Goal: Entertainment & Leisure: Consume media (video, audio)

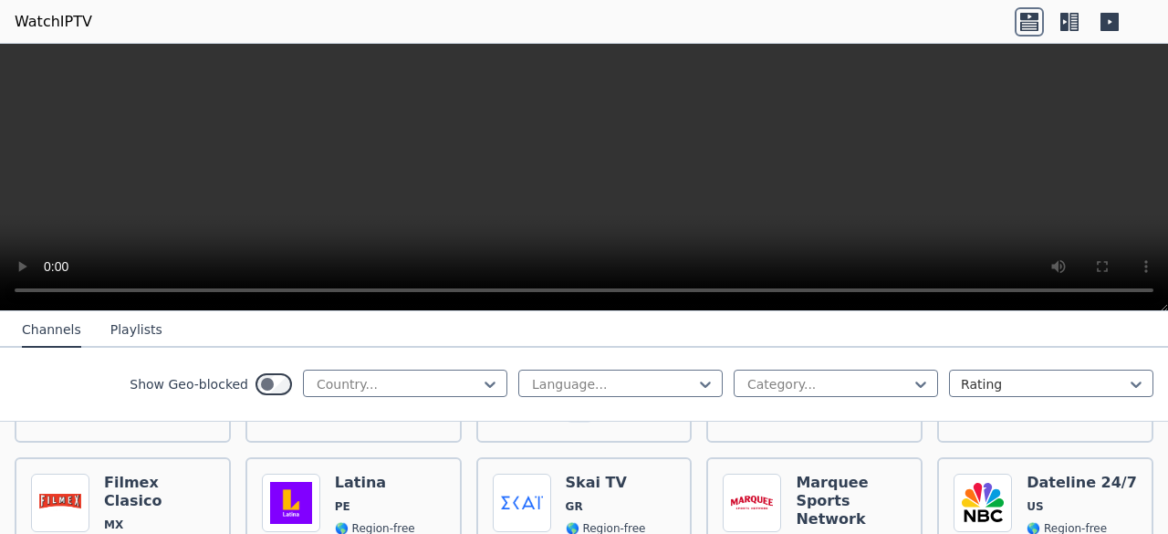
scroll to position [1825, 0]
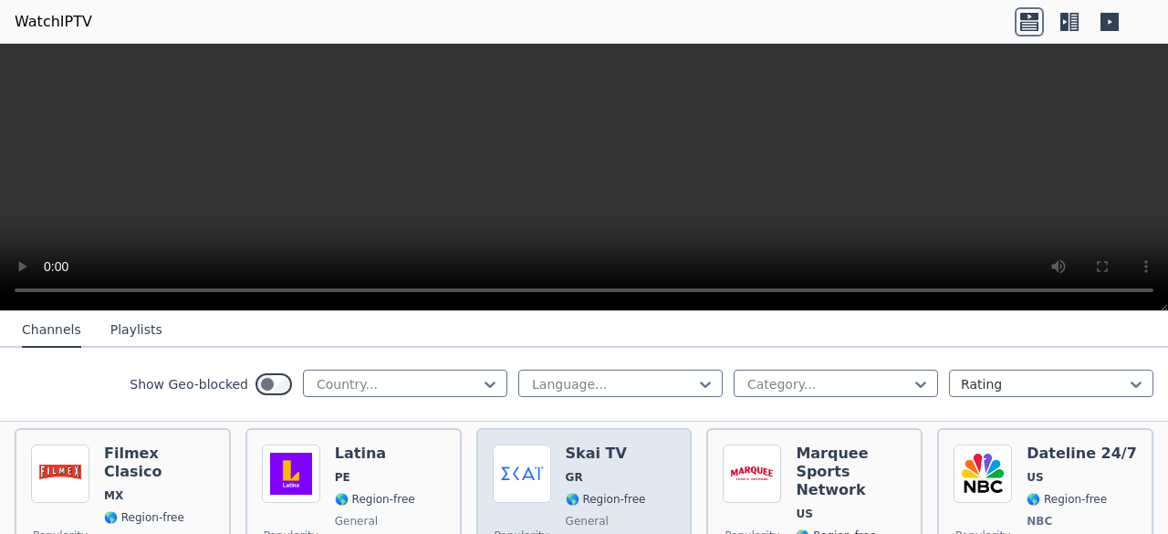
click at [516, 480] on img at bounding box center [522, 473] width 58 height 58
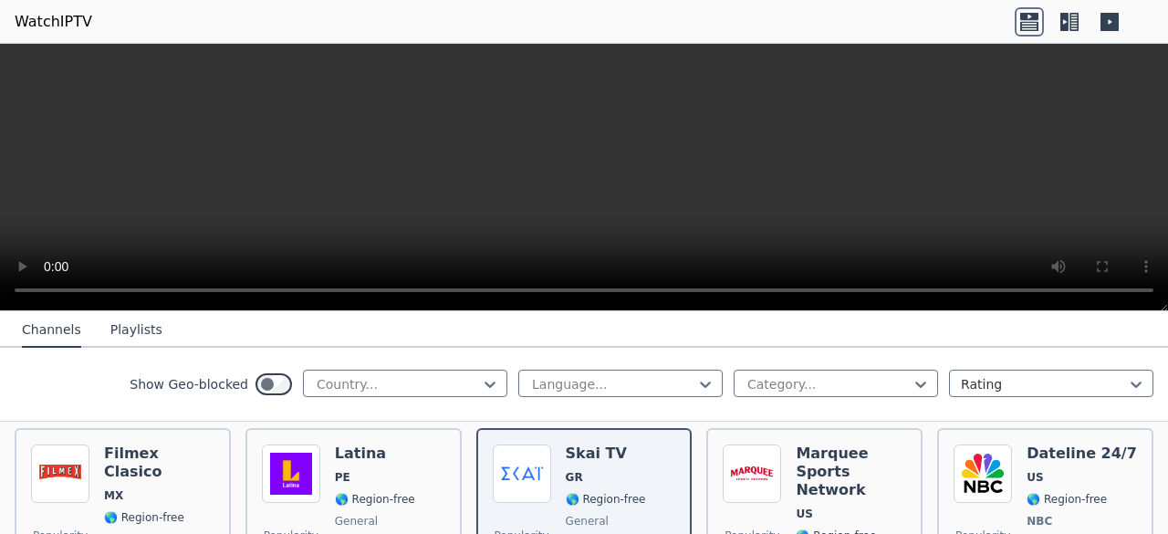
click at [702, 169] on video at bounding box center [584, 177] width 1168 height 267
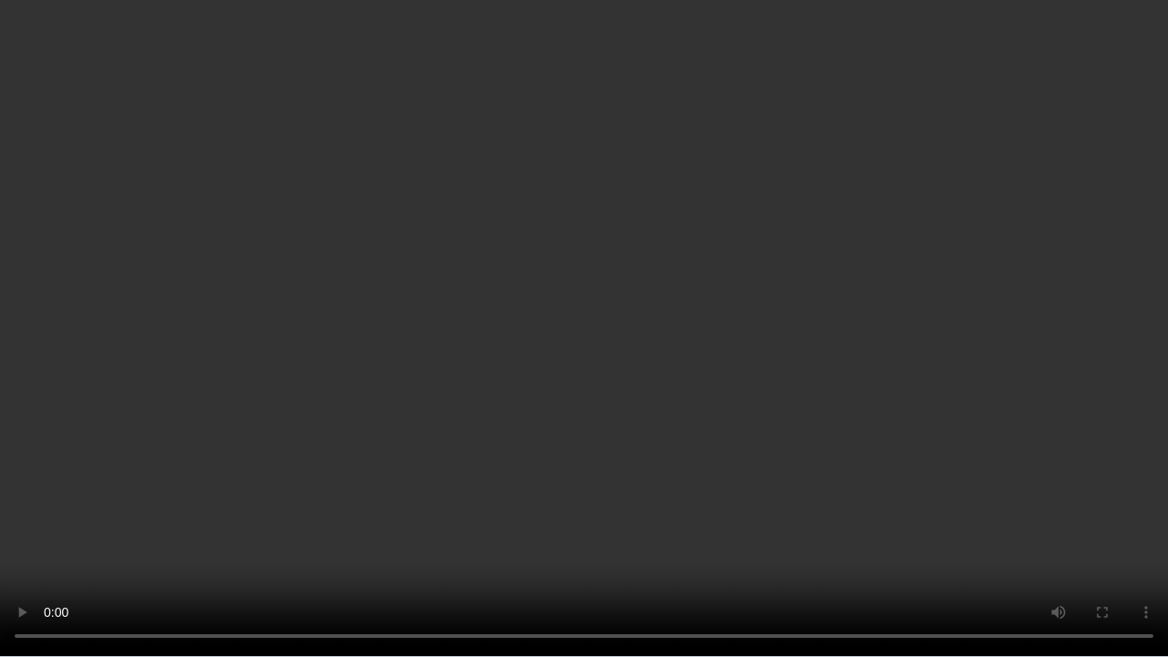
click at [949, 352] on video at bounding box center [584, 328] width 1168 height 657
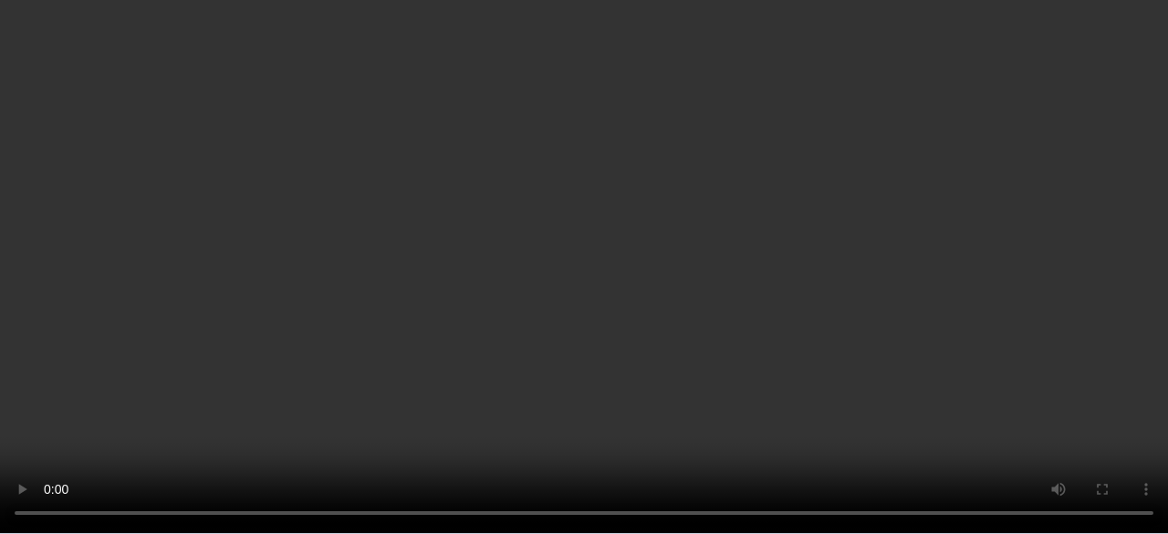
scroll to position [2189, 0]
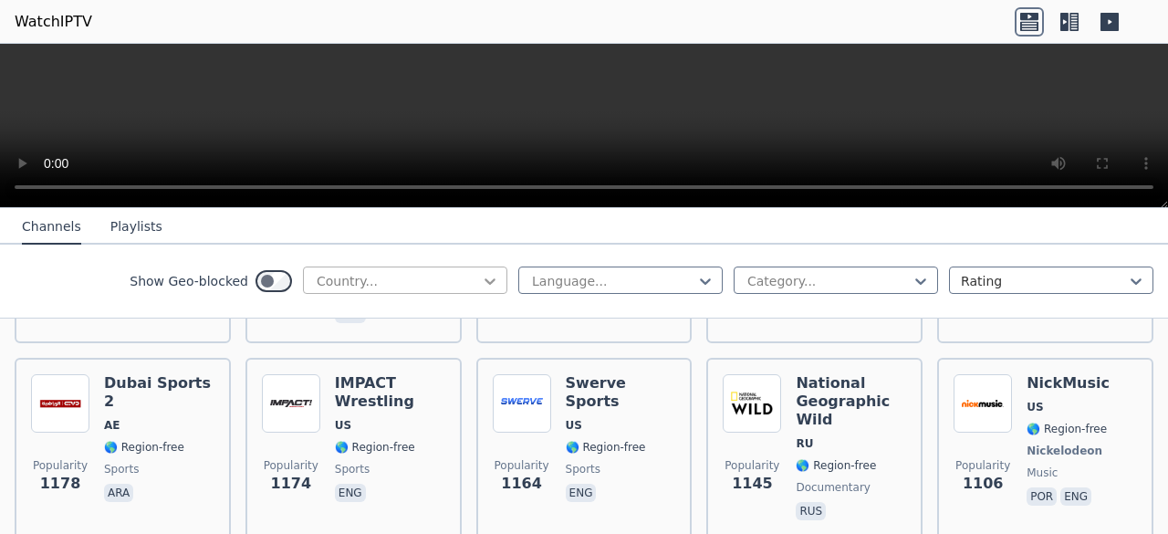
click at [484, 279] on icon at bounding box center [489, 281] width 11 height 6
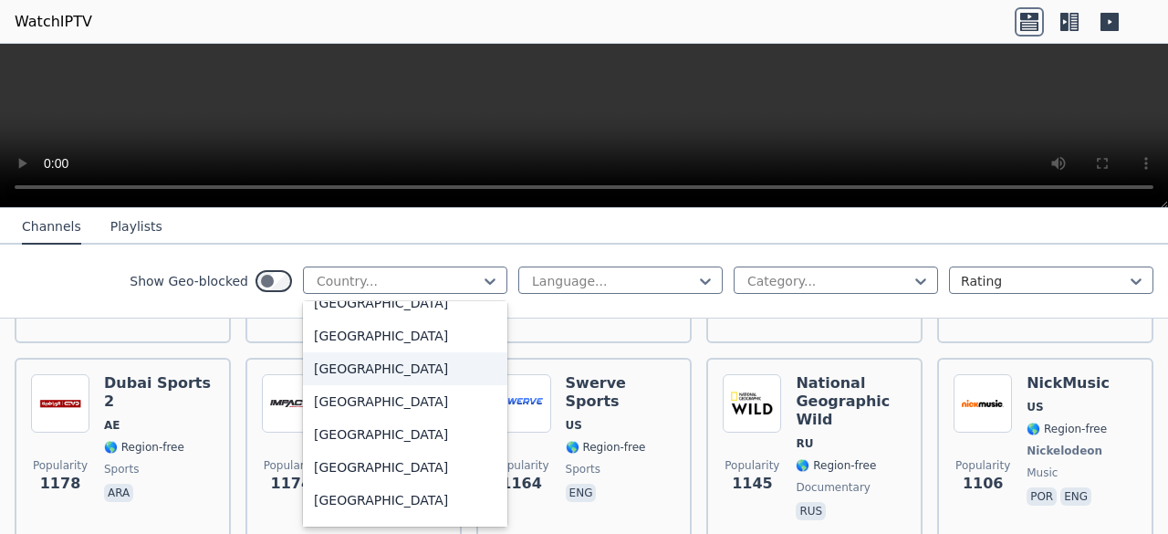
scroll to position [6382, 0]
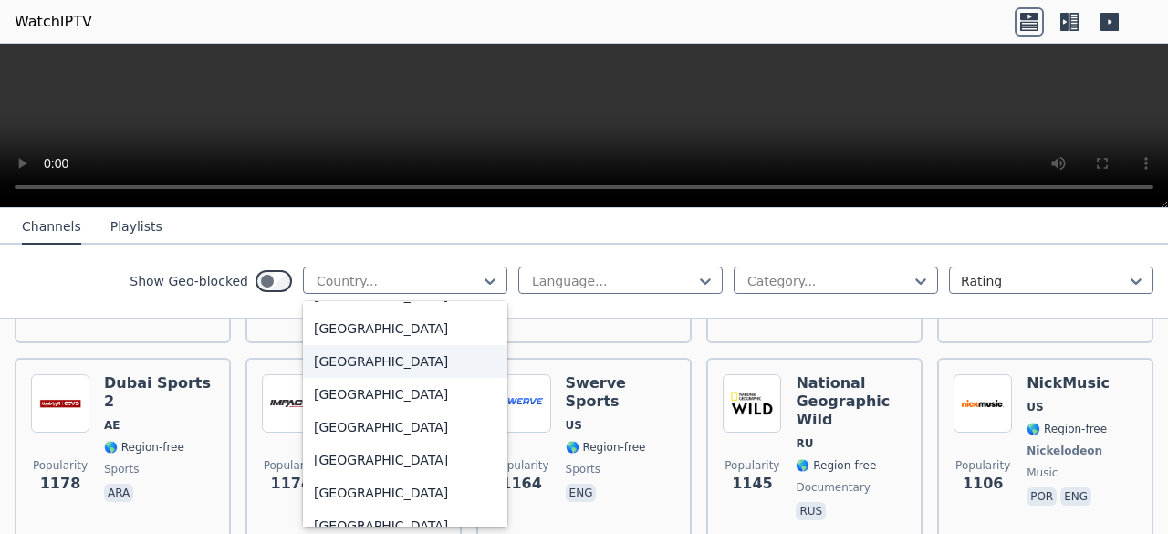
click at [454, 359] on div "[GEOGRAPHIC_DATA]" at bounding box center [405, 361] width 204 height 33
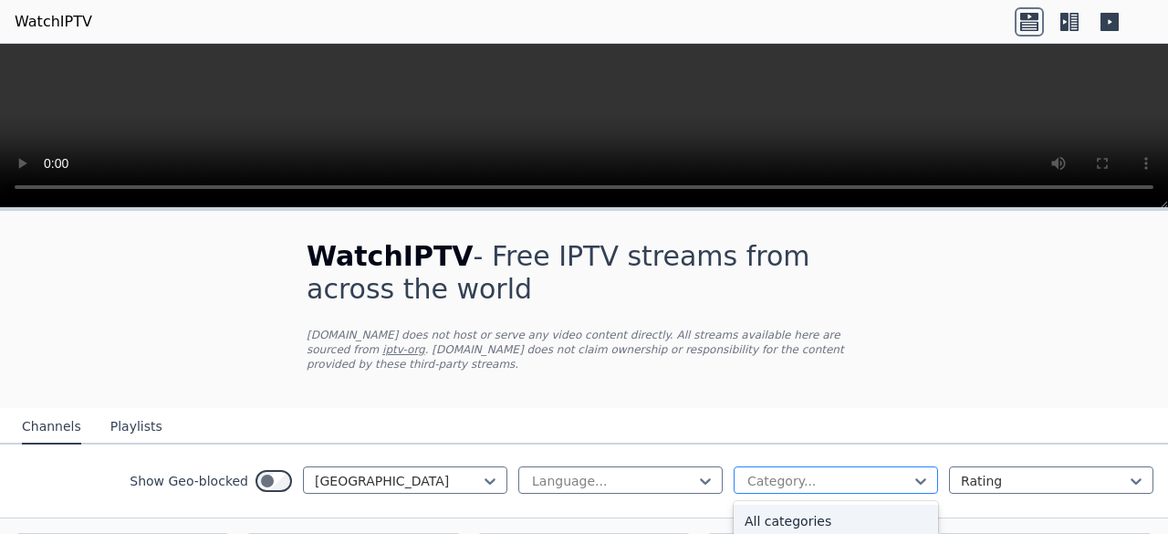
click at [861, 472] on div at bounding box center [828, 481] width 166 height 18
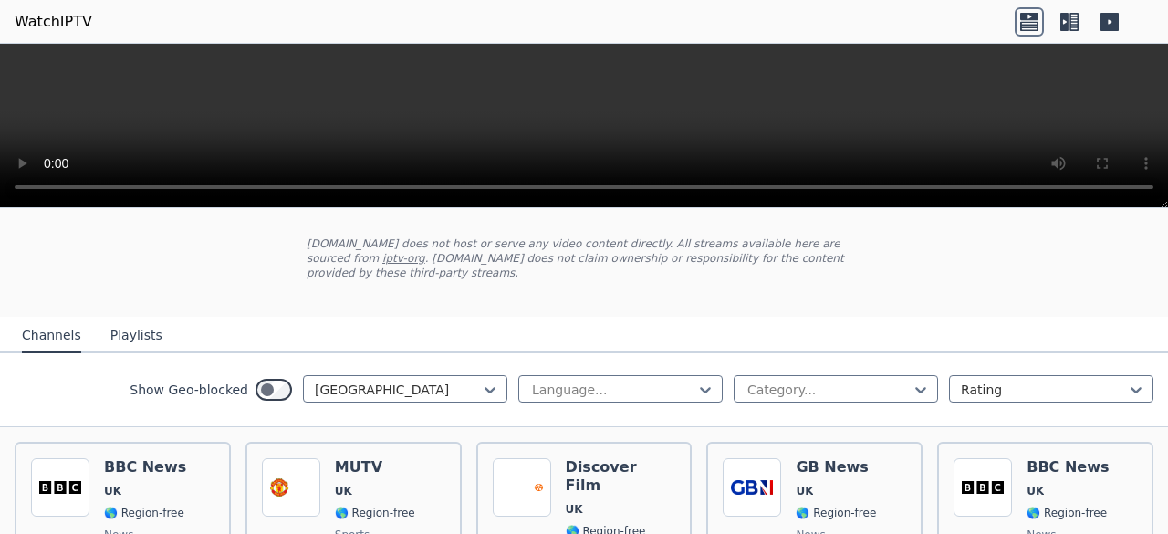
click at [881, 288] on div "WatchIPTV - Free IPTV streams from across the world [DOMAIN_NAME] does not host…" at bounding box center [583, 218] width 613 height 197
